Goal: Navigation & Orientation: Find specific page/section

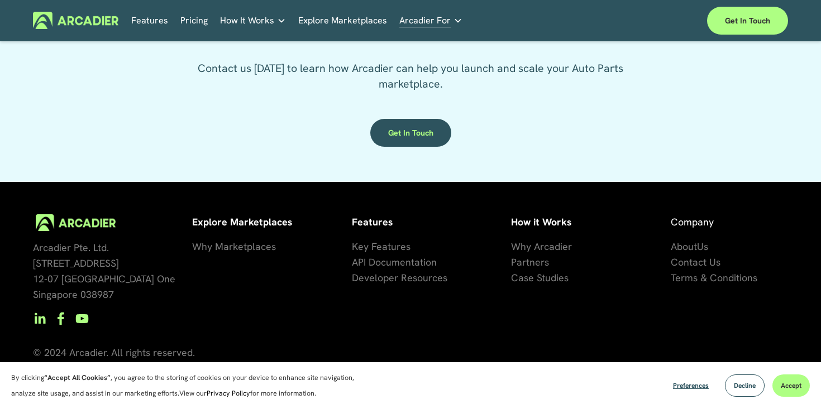
scroll to position [2118, 0]
click at [525, 261] on span "artners" at bounding box center [532, 262] width 32 height 13
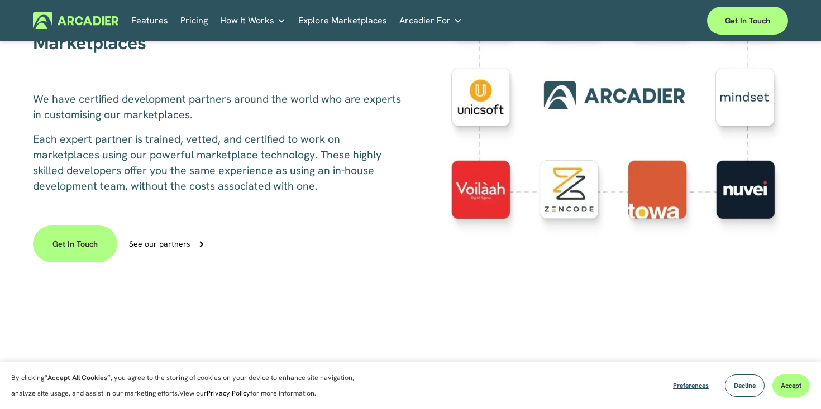
scroll to position [357, 0]
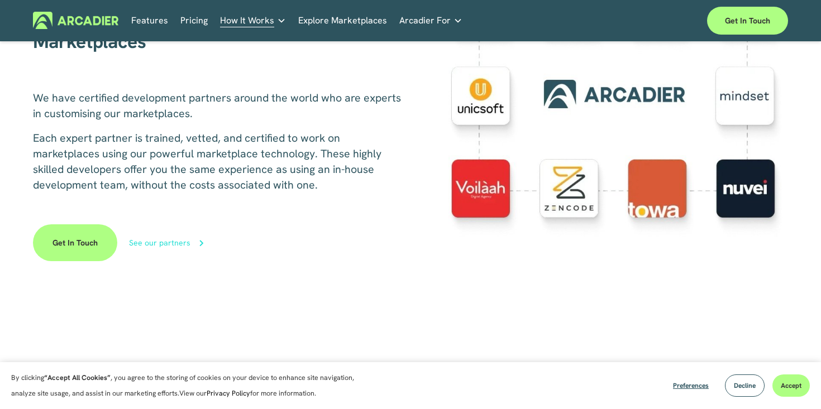
click at [151, 243] on div "See our partners" at bounding box center [159, 243] width 61 height 8
